Goal: Find specific page/section: Find specific page/section

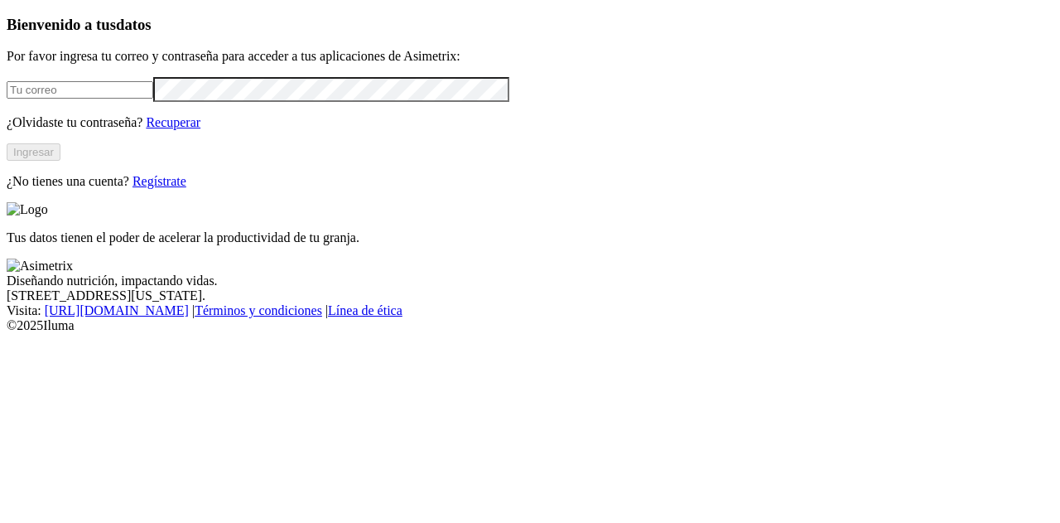
type input "[PERSON_NAME][EMAIL_ADDRESS][DOMAIN_NAME]"
click at [60, 161] on button "Ingresar" at bounding box center [34, 151] width 54 height 17
